Goal: Task Accomplishment & Management: Use online tool/utility

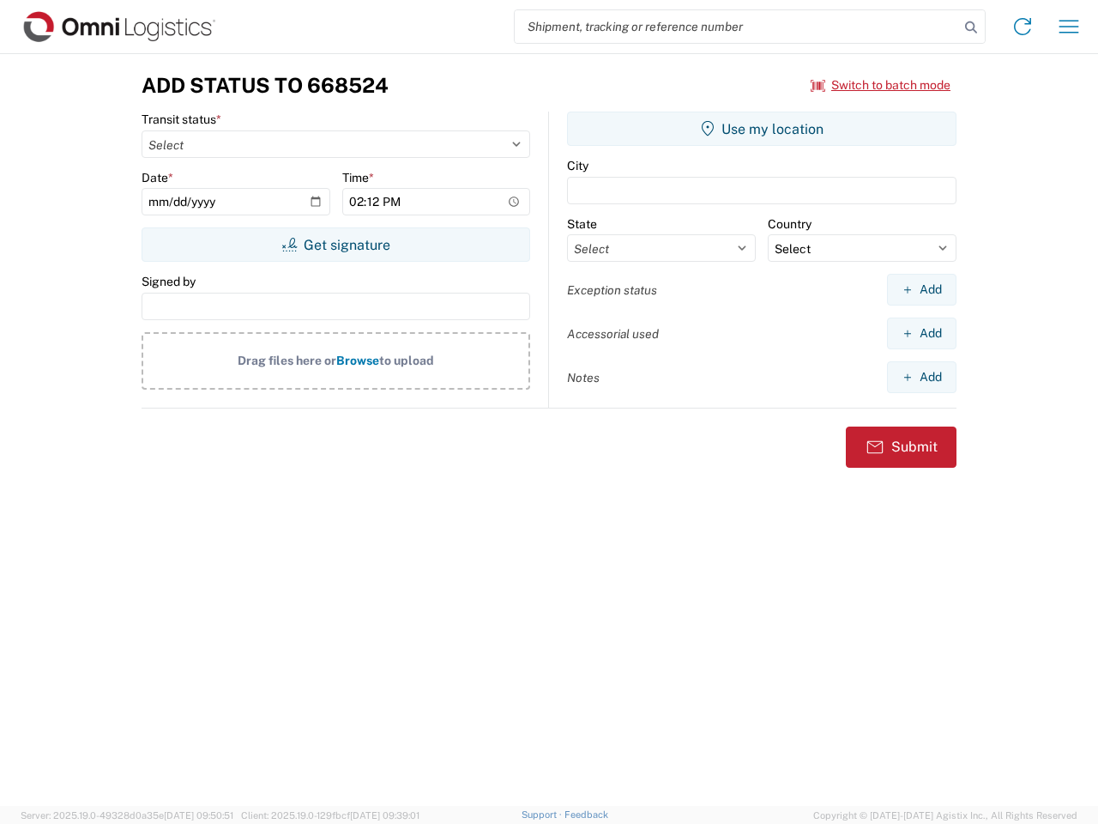
click at [737, 27] on input "search" at bounding box center [737, 26] width 444 height 33
click at [971, 27] on icon at bounding box center [971, 27] width 24 height 24
click at [1023, 27] on icon at bounding box center [1022, 26] width 27 height 27
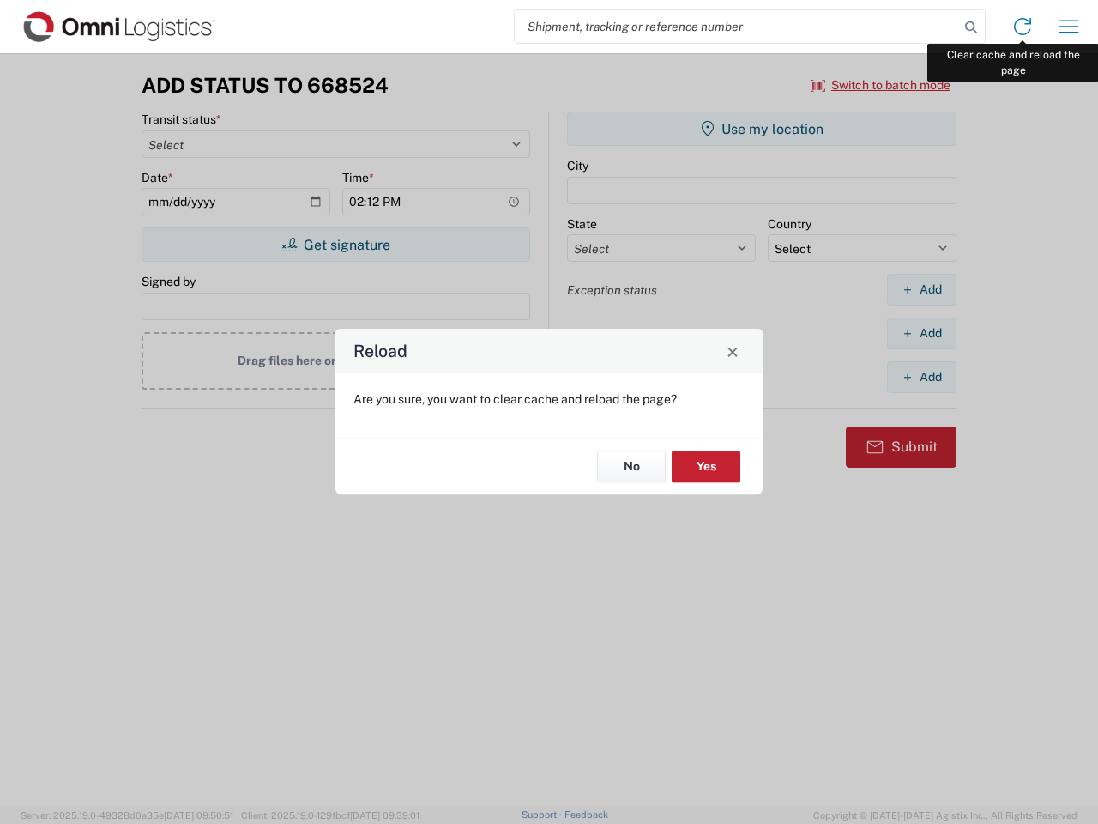
click at [1069, 27] on div "Reload Are you sure, you want to clear cache and reload the page? No Yes" at bounding box center [549, 412] width 1098 height 824
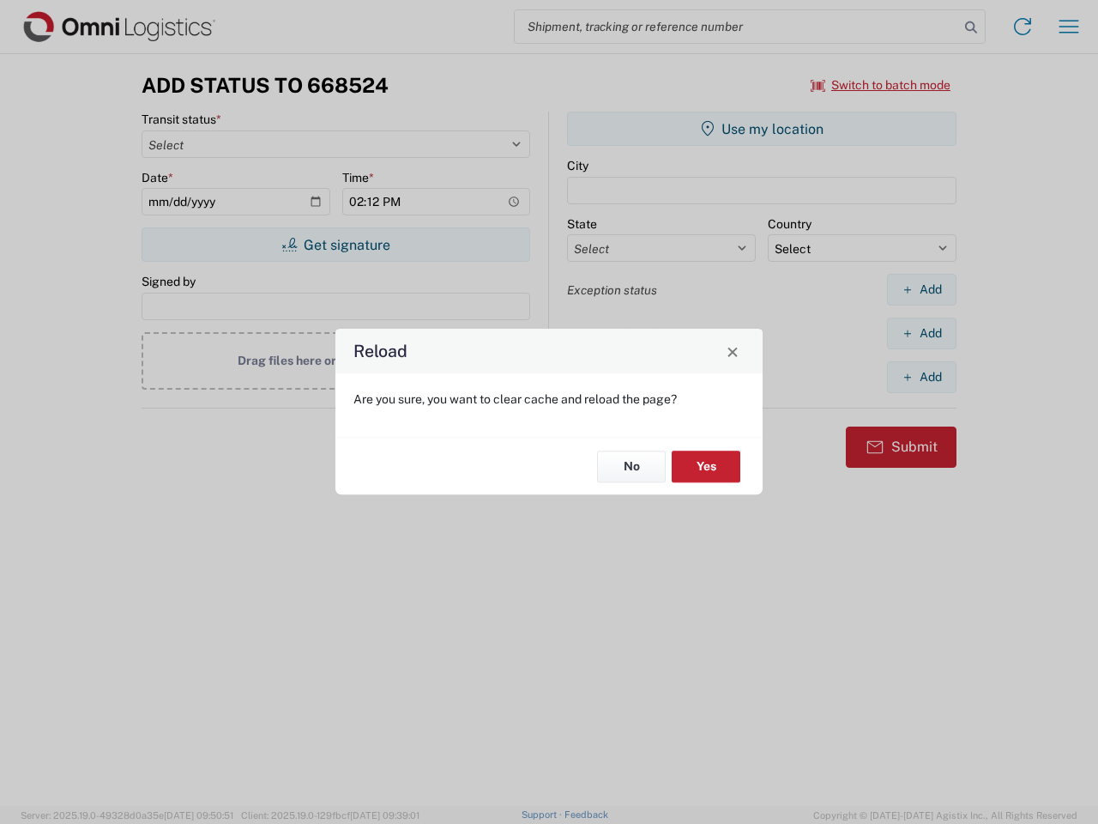
click at [881, 85] on div "Reload Are you sure, you want to clear cache and reload the page? No Yes" at bounding box center [549, 412] width 1098 height 824
click at [336, 245] on div "Reload Are you sure, you want to clear cache and reload the page? No Yes" at bounding box center [549, 412] width 1098 height 824
click at [762, 129] on div "Reload Are you sure, you want to clear cache and reload the page? No Yes" at bounding box center [549, 412] width 1098 height 824
click at [922, 289] on div "Reload Are you sure, you want to clear cache and reload the page? No Yes" at bounding box center [549, 412] width 1098 height 824
click at [922, 333] on div "Reload Are you sure, you want to clear cache and reload the page? No Yes" at bounding box center [549, 412] width 1098 height 824
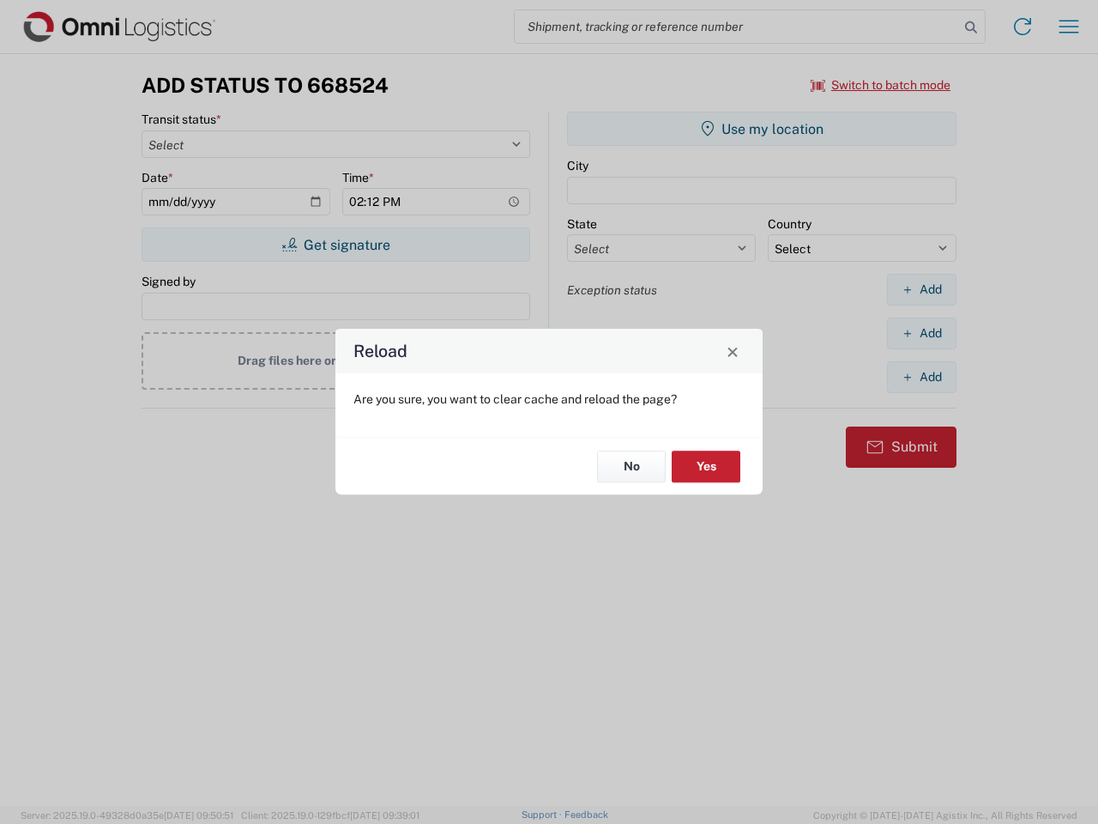
click at [922, 377] on div "Reload Are you sure, you want to clear cache and reload the page? No Yes" at bounding box center [549, 412] width 1098 height 824
